Goal: Manage account settings

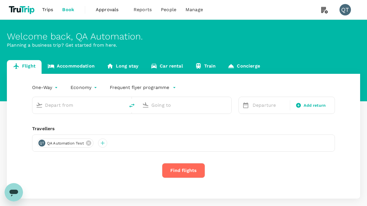
type input "economy-premium-economy"
type input "Singapore Changi (SIN)"
type input "Hong Kong Intl (HKG)"
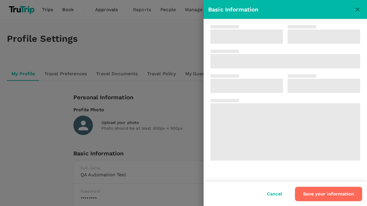
type input "123!@#"
click at [329, 194] on button "Save your information" at bounding box center [328, 194] width 68 height 15
type input "QA Automation"
type input "Test"
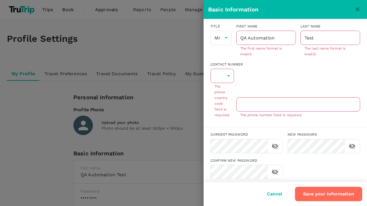
type input "62"
type input "8888888888"
